Goal: Information Seeking & Learning: Learn about a topic

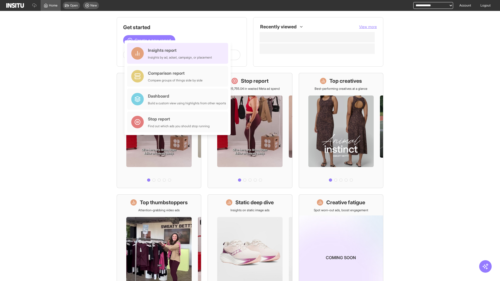
click at [179, 53] on div "Insights report Insights by ad, adset, campaign, or placement" at bounding box center [180, 53] width 64 height 13
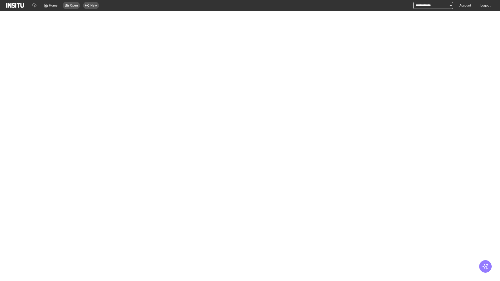
select select "**"
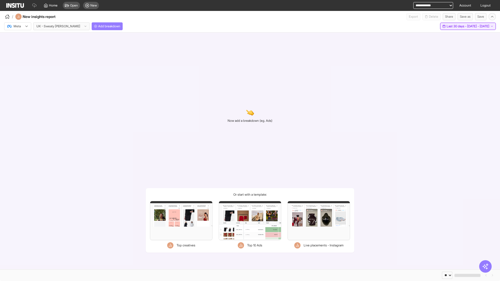
click at [457, 26] on span "Last 30 days - [DATE] - [DATE]" at bounding box center [468, 26] width 43 height 4
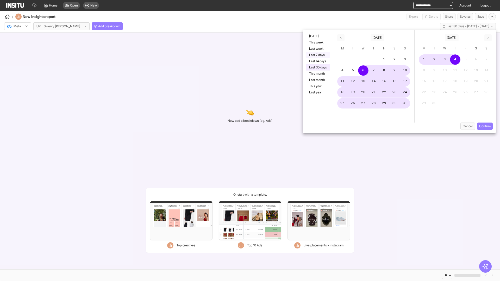
click at [318, 55] on button "Last 7 days" at bounding box center [318, 55] width 24 height 6
